Goal: Information Seeking & Learning: Learn about a topic

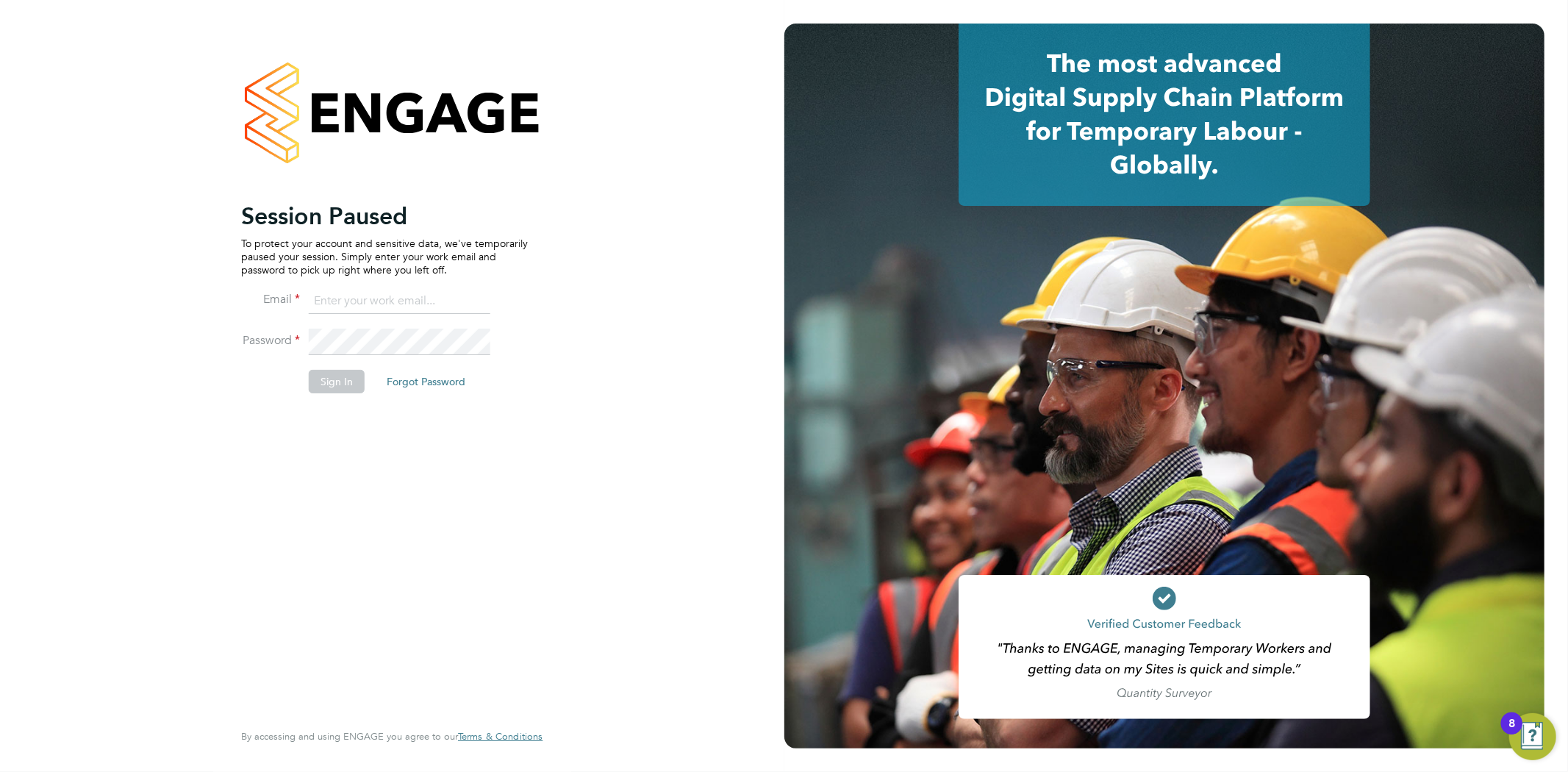
type input "[EMAIL_ADDRESS][DOMAIN_NAME]"
click at [347, 384] on button "Sign In" at bounding box center [337, 381] width 56 height 24
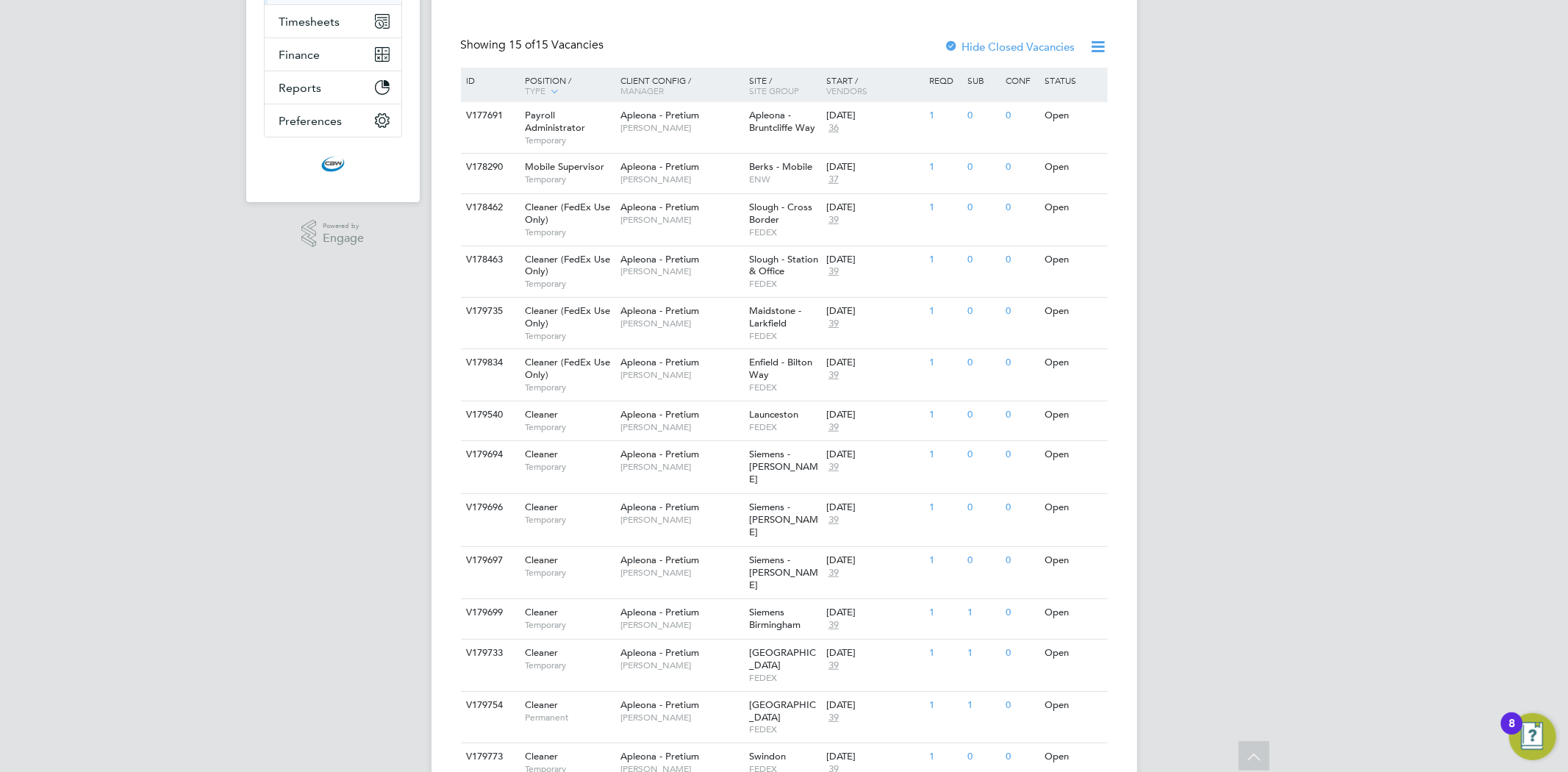
scroll to position [341, 0]
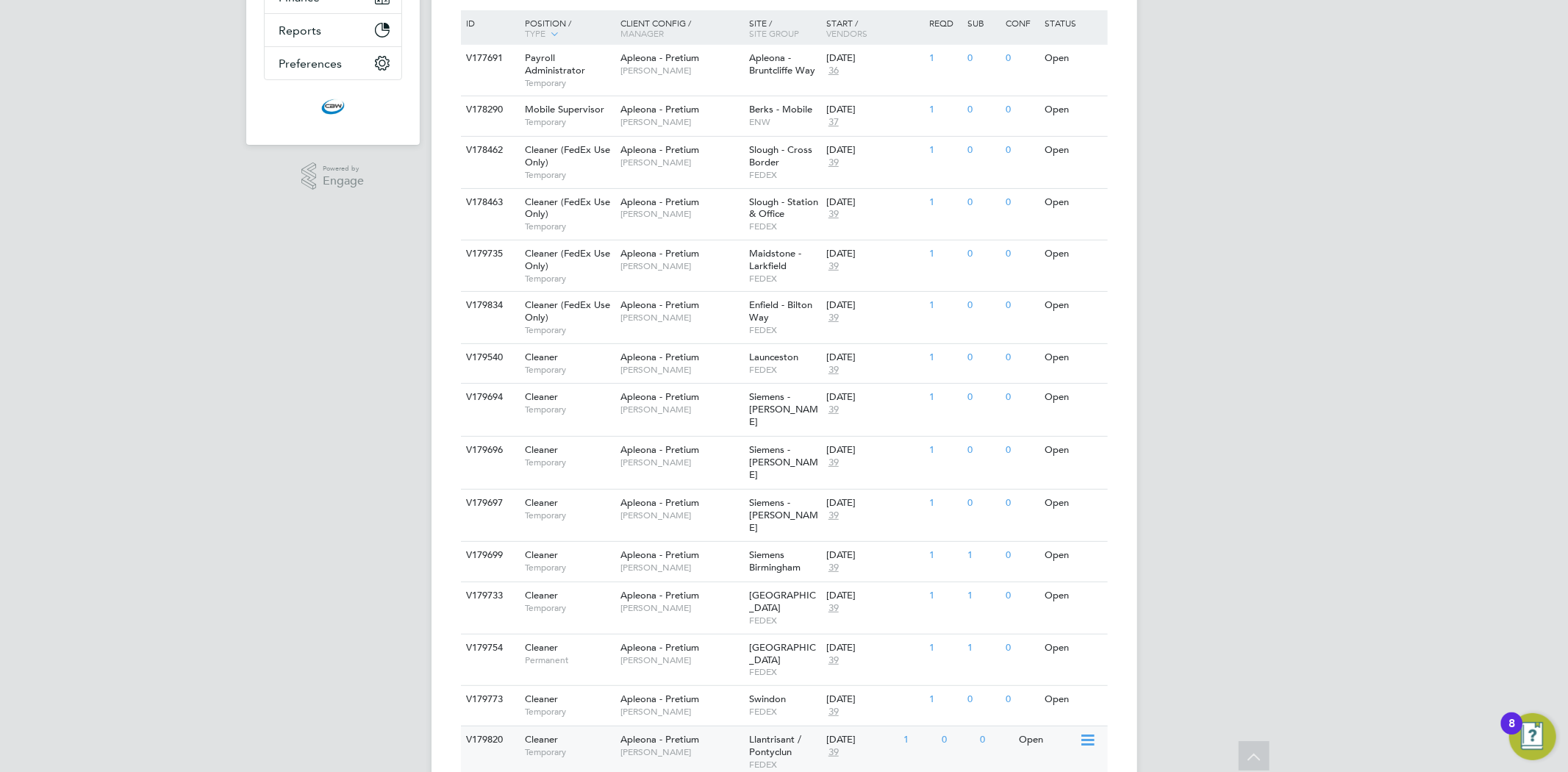
click at [614, 727] on div "Cleaner Temporary" at bounding box center [565, 746] width 103 height 38
click at [695, 692] on span "Apleona - Pretium" at bounding box center [660, 698] width 79 height 12
click at [758, 548] on span "Siemens Birmingham" at bounding box center [775, 561] width 52 height 25
click at [692, 490] on div "Apleona - Pretium Simon Ward" at bounding box center [681, 509] width 129 height 38
click at [636, 444] on span "Apleona - Pretium" at bounding box center [660, 449] width 79 height 12
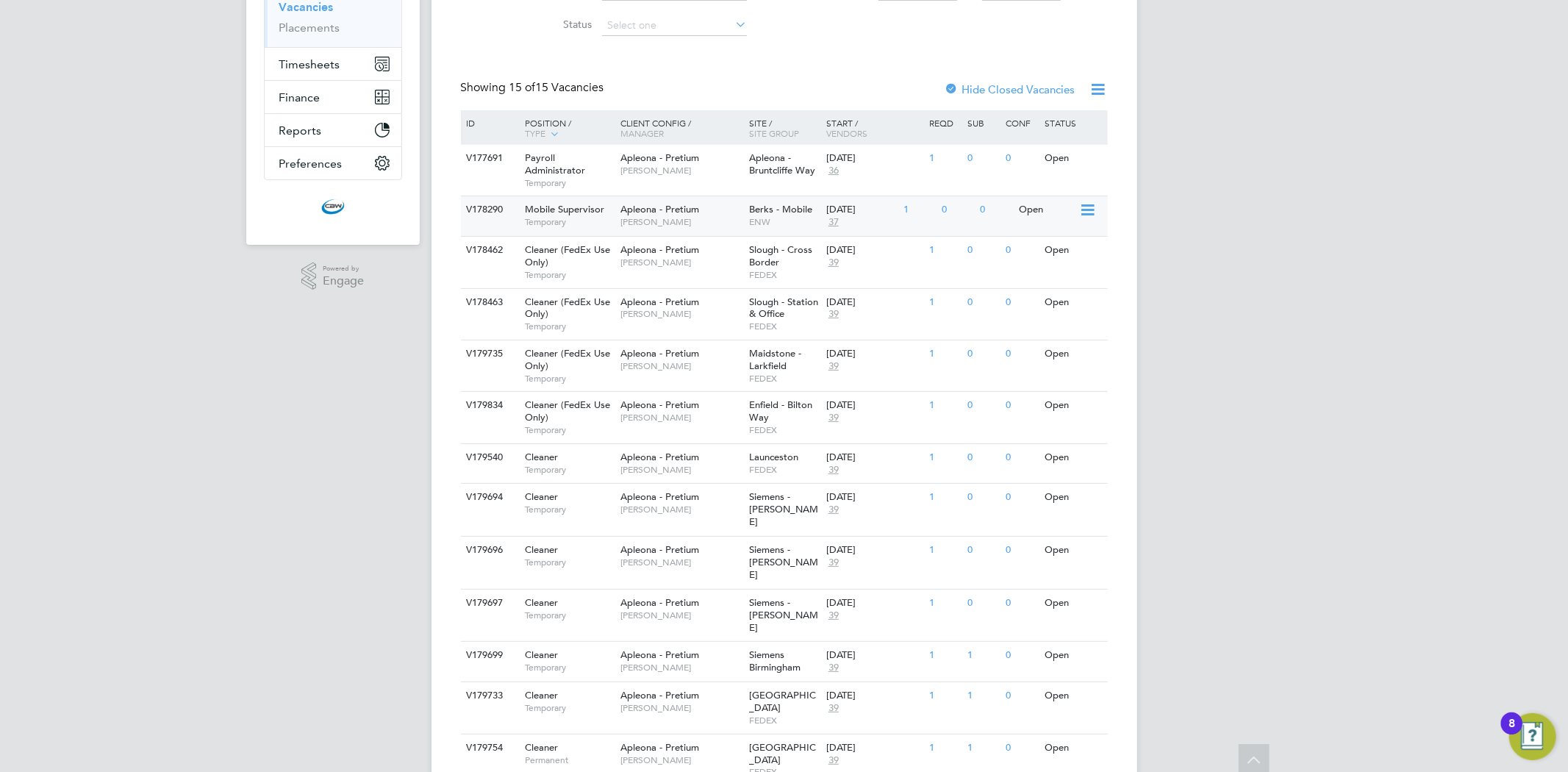
scroll to position [245, 0]
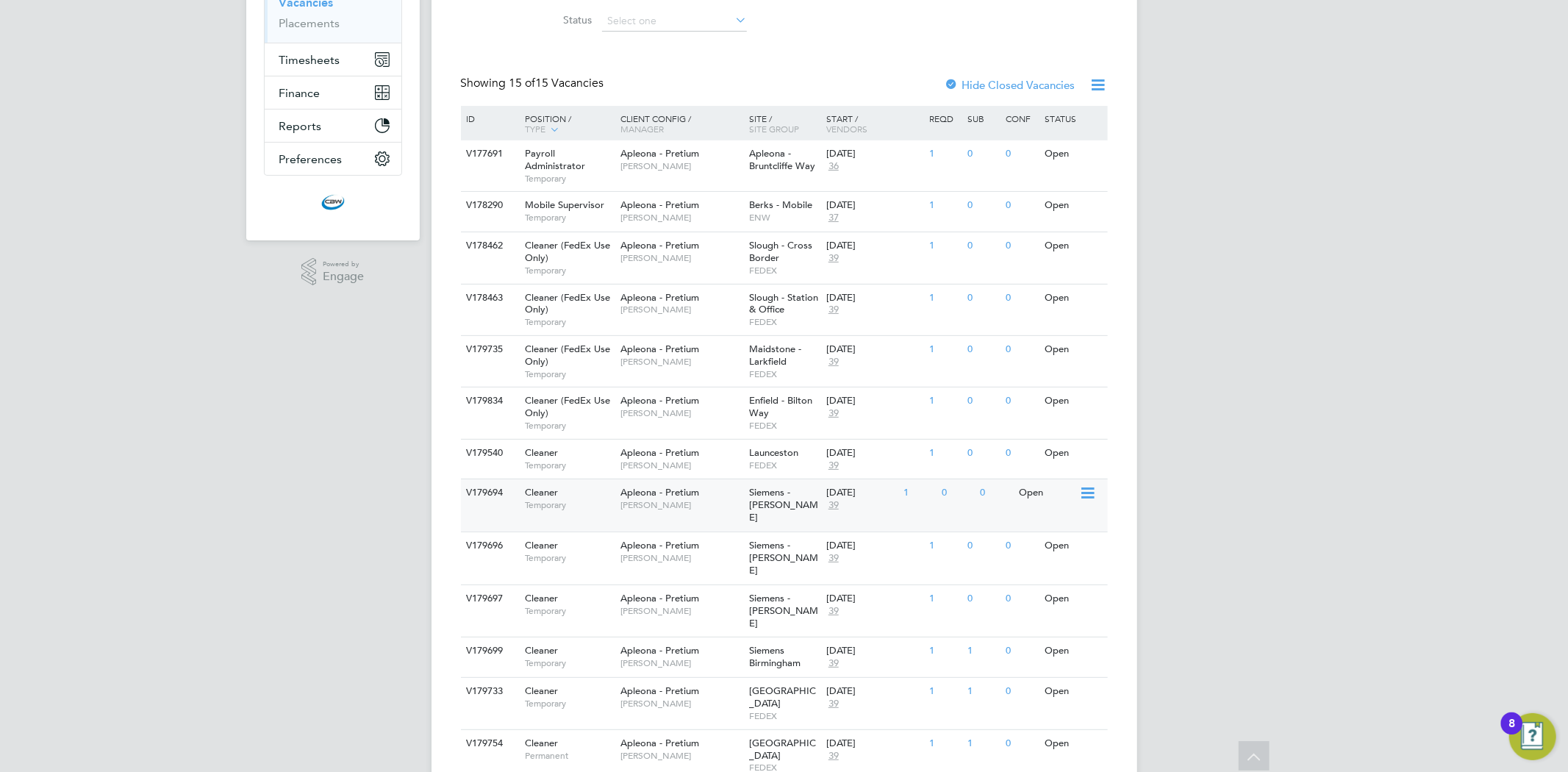
drag, startPoint x: 597, startPoint y: 544, endPoint x: 592, endPoint y: 518, distance: 26.5
click at [592, 518] on div "ID Position / Type Client Config / Manager Site / Site Group Start / Vendors Re…" at bounding box center [784, 489] width 647 height 767
click at [592, 515] on div "Cleaner Temporary" at bounding box center [565, 498] width 103 height 38
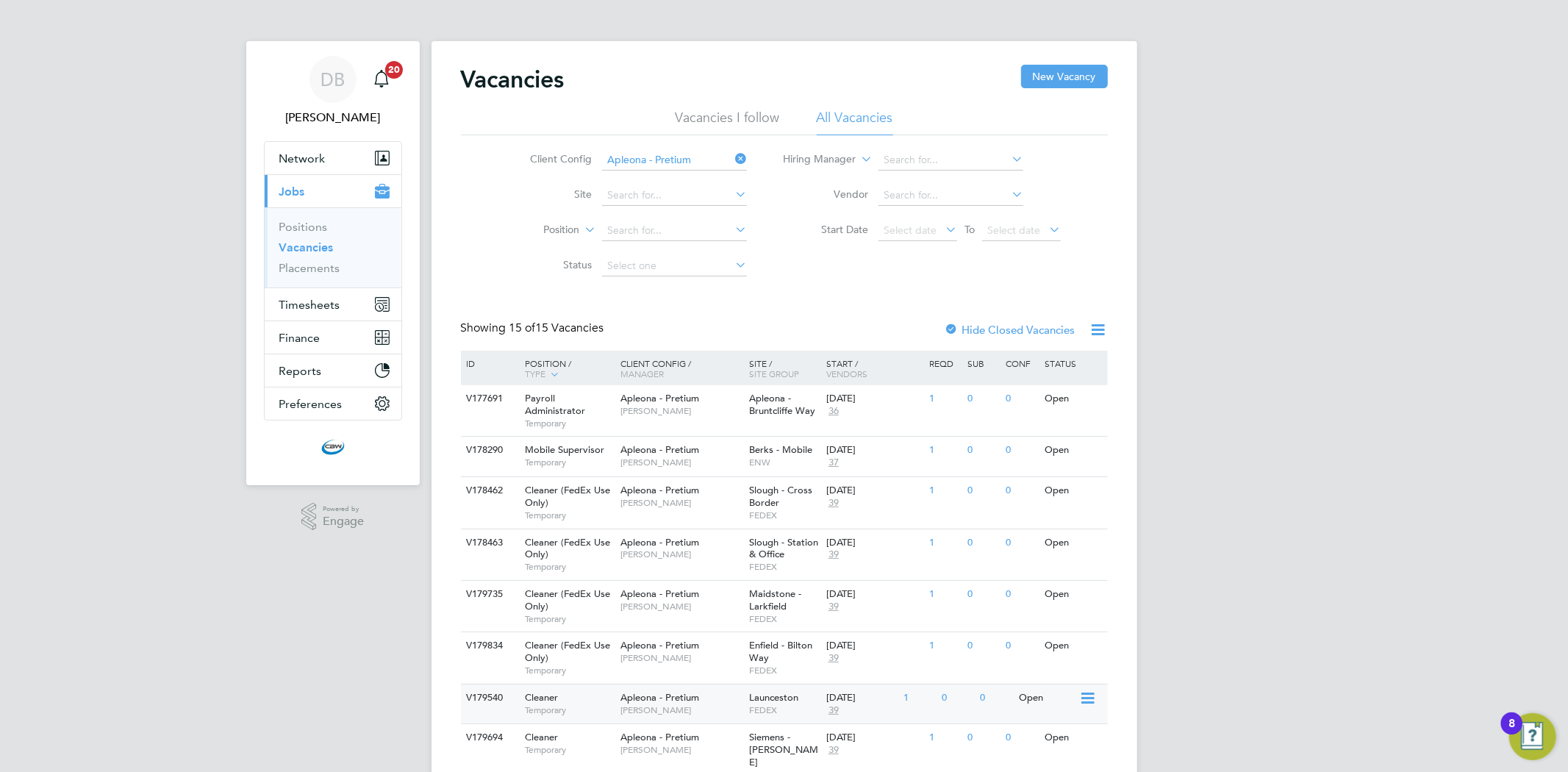
click at [628, 695] on span "Apleona - Pretium" at bounding box center [660, 697] width 79 height 12
click at [613, 655] on div "Cleaner (FedEx Use Only) Temporary" at bounding box center [565, 658] width 103 height 51
click at [687, 601] on span "Tracy Sellick" at bounding box center [681, 607] width 121 height 12
click at [591, 573] on div "Cleaner (FedEx Use Only) Temporary" at bounding box center [565, 554] width 103 height 51
click at [734, 522] on div "V178462 Cleaner (FedEx Use Only) Temporary Apleona - Pretium Tracy Sellick Slou…" at bounding box center [784, 502] width 647 height 52
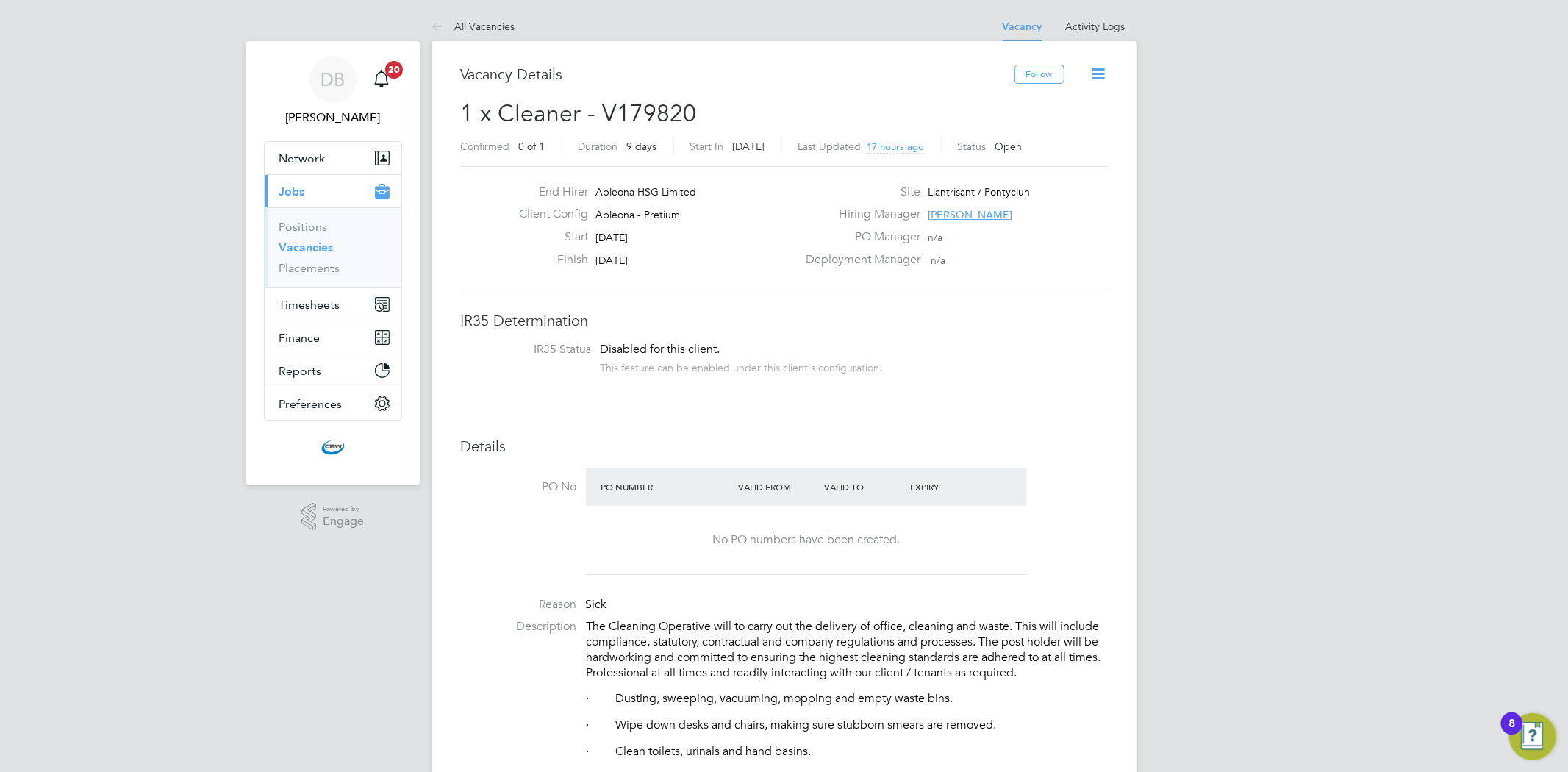
scroll to position [23, 317]
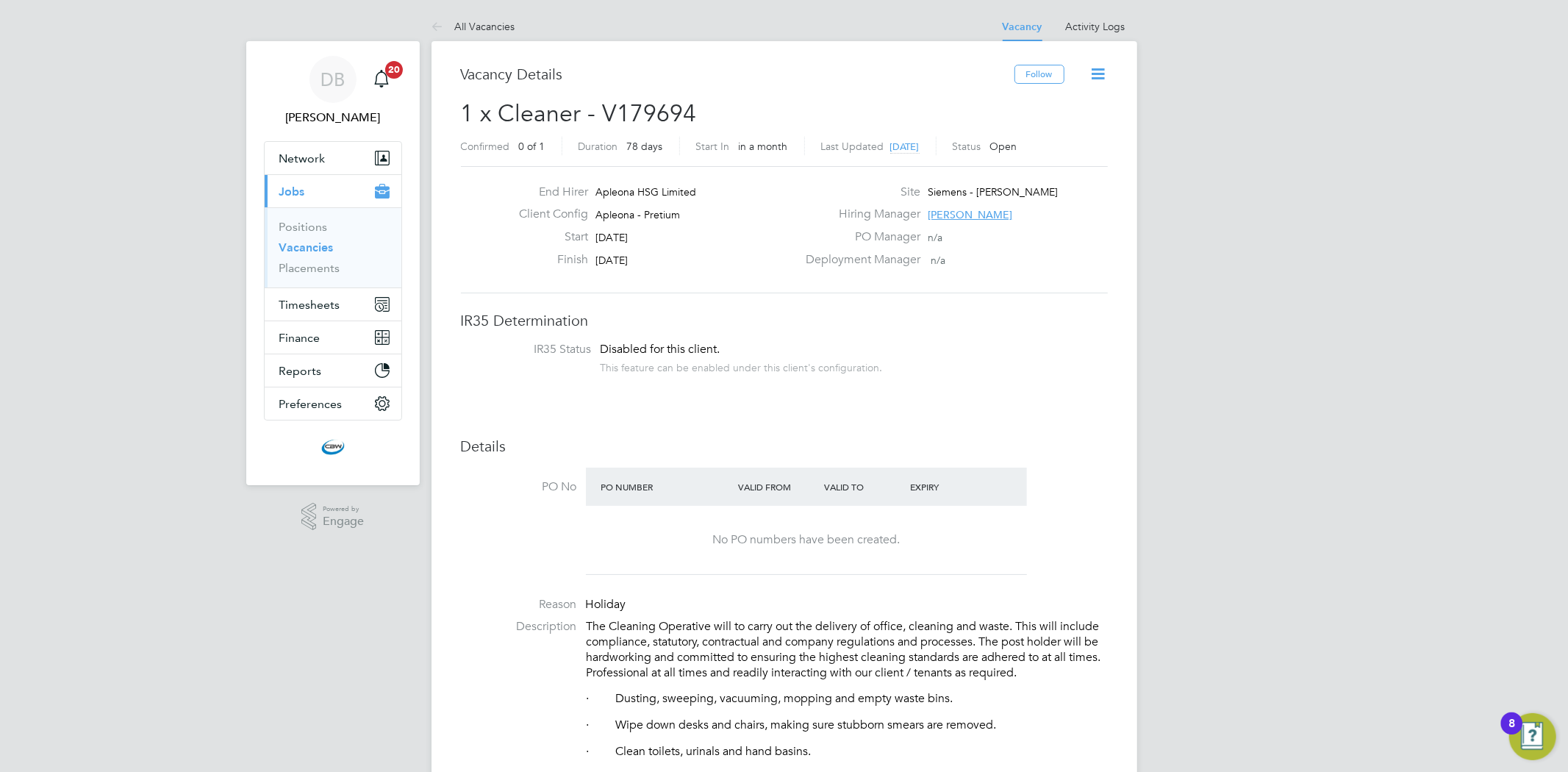
scroll to position [42, 103]
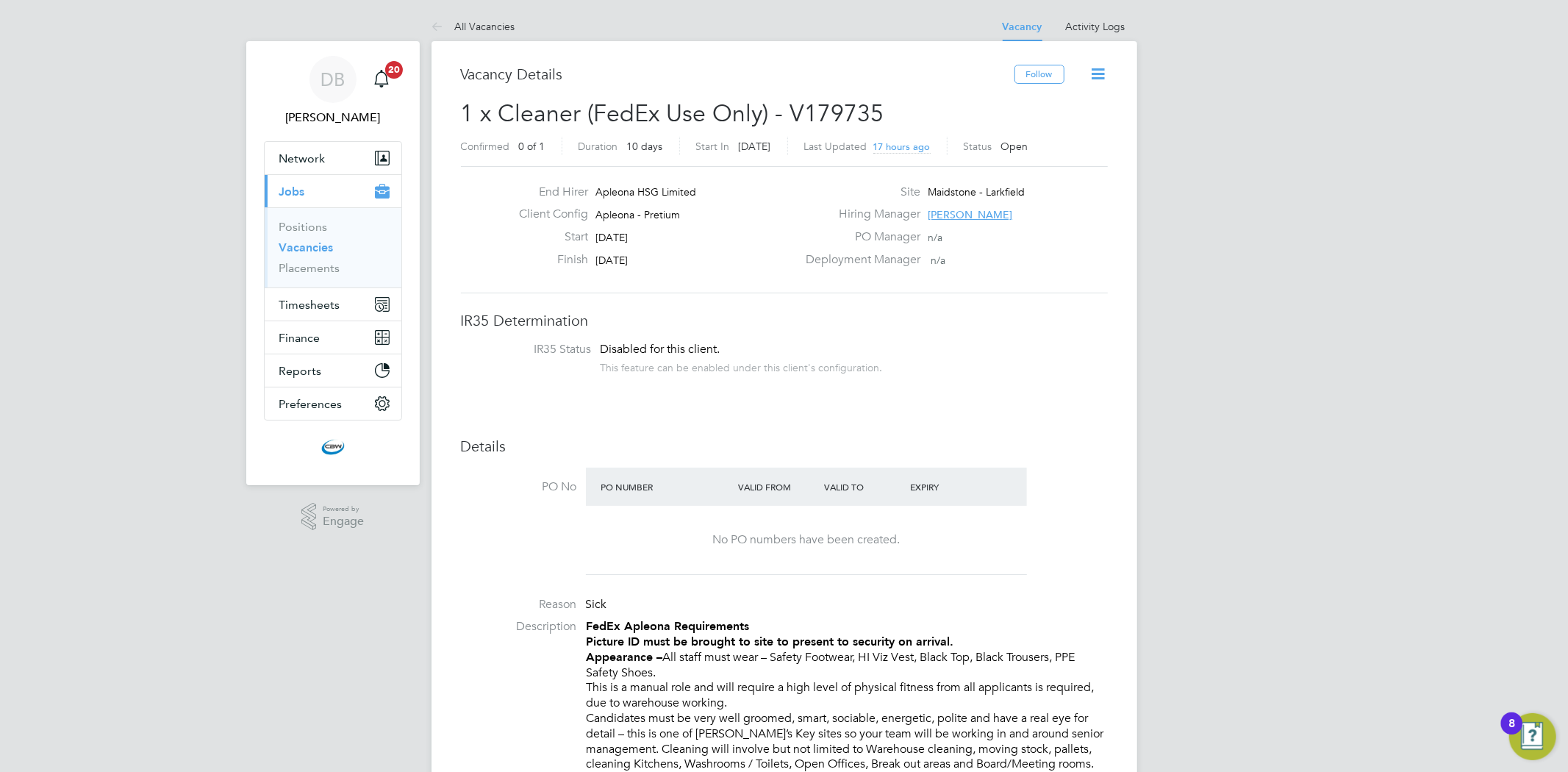
scroll to position [42, 103]
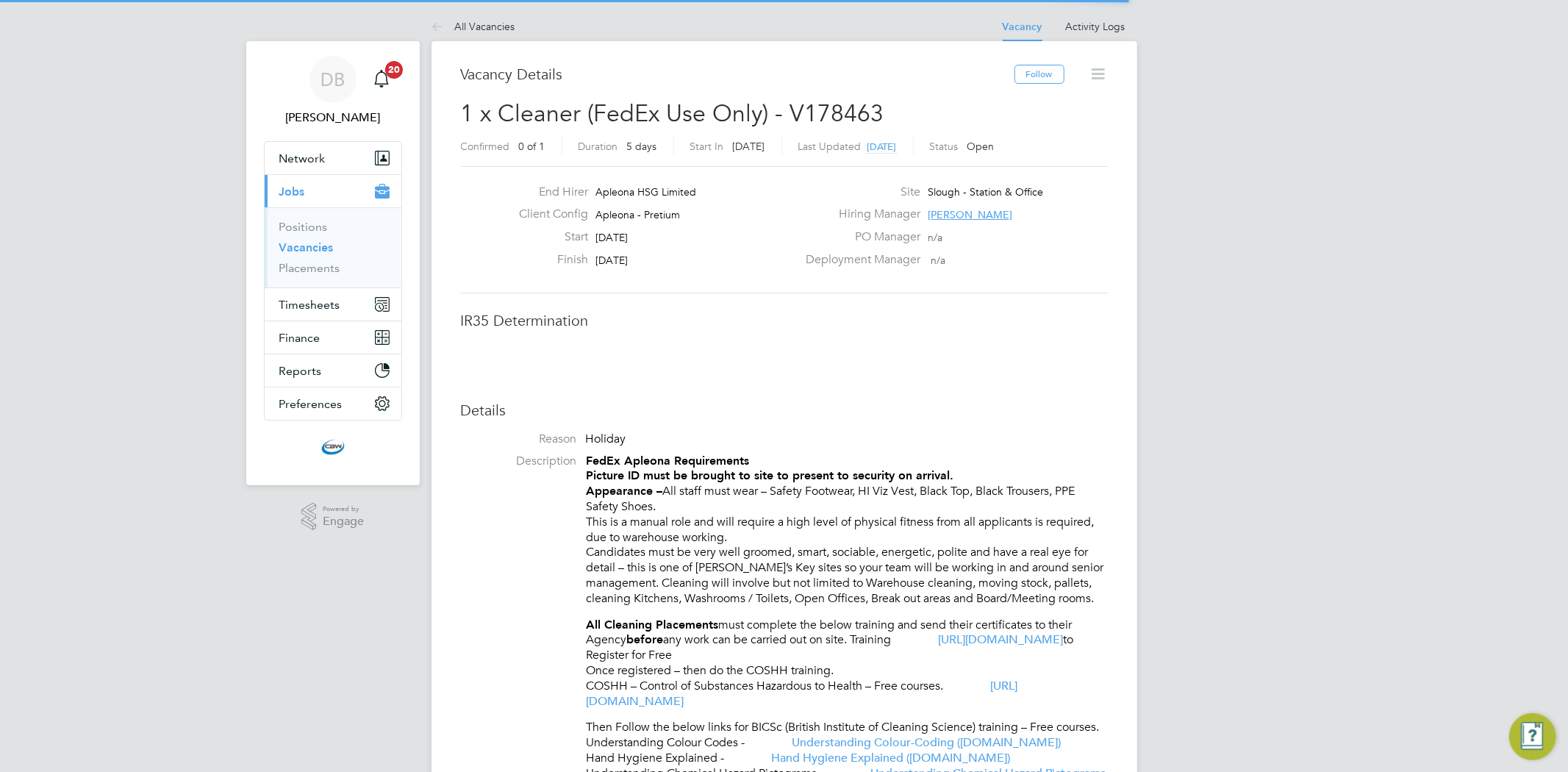
scroll to position [42, 103]
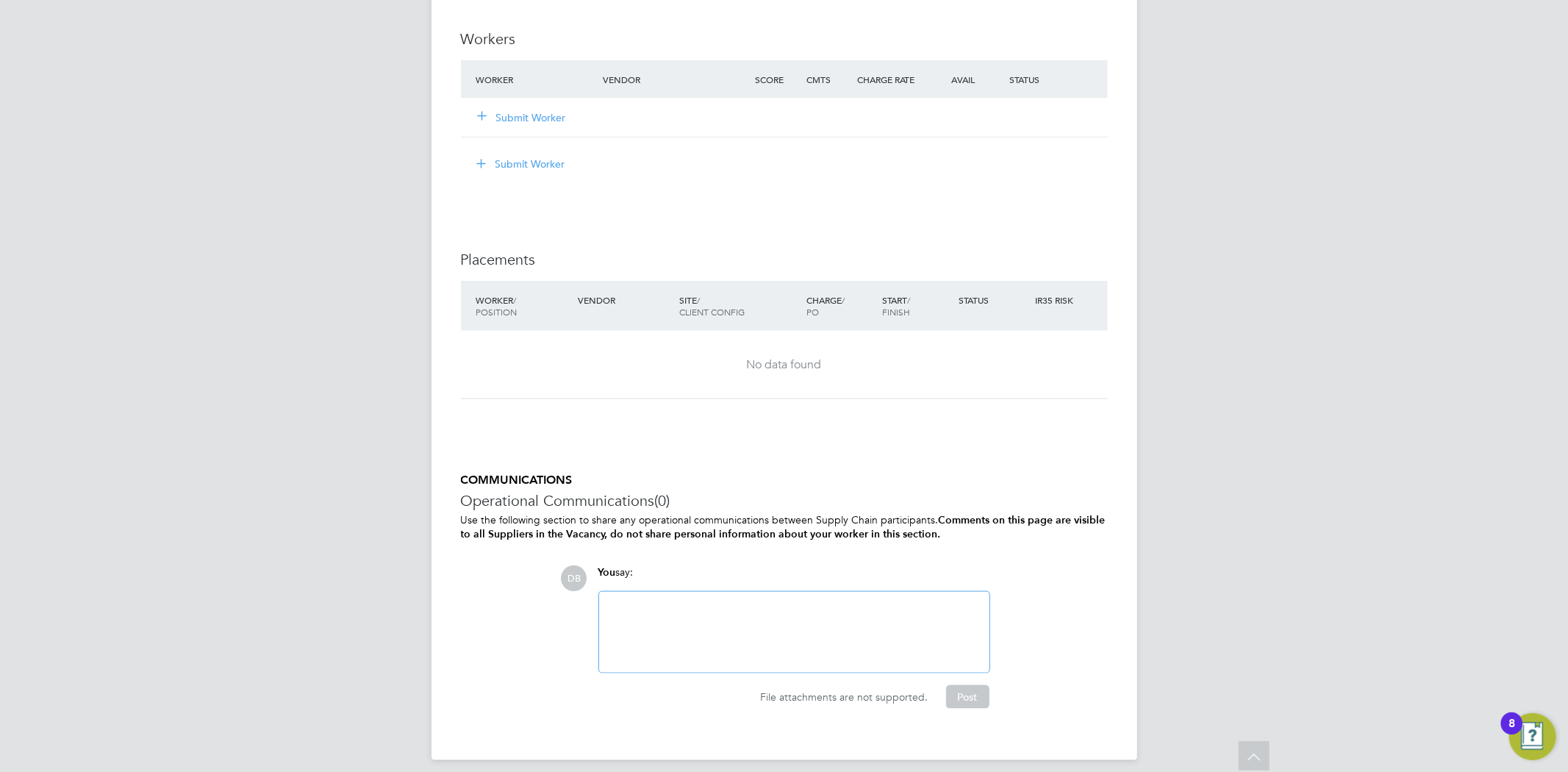
scroll to position [1458, 0]
